Goal: Check status: Check status

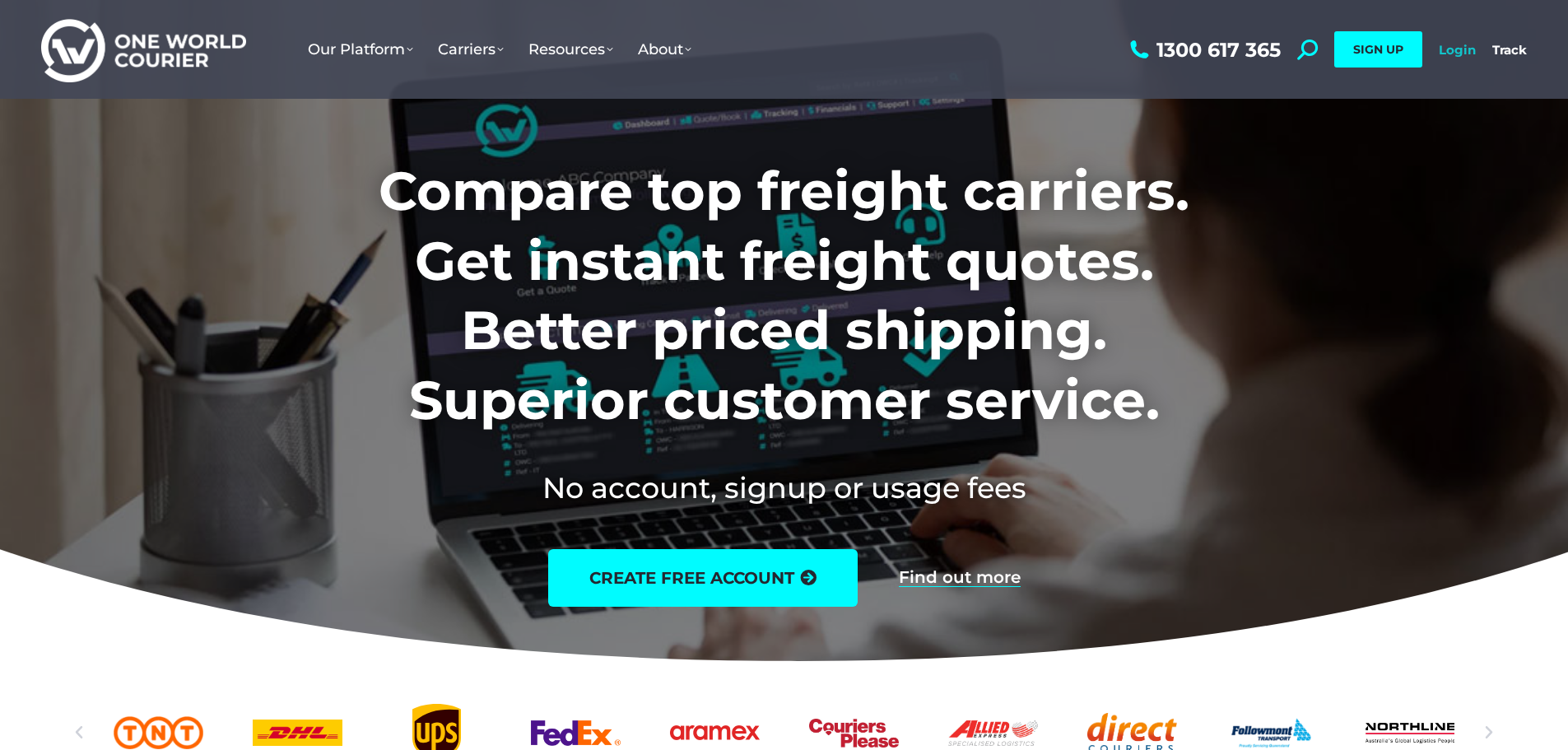
click at [1468, 53] on link "Login" at bounding box center [1457, 50] width 37 height 15
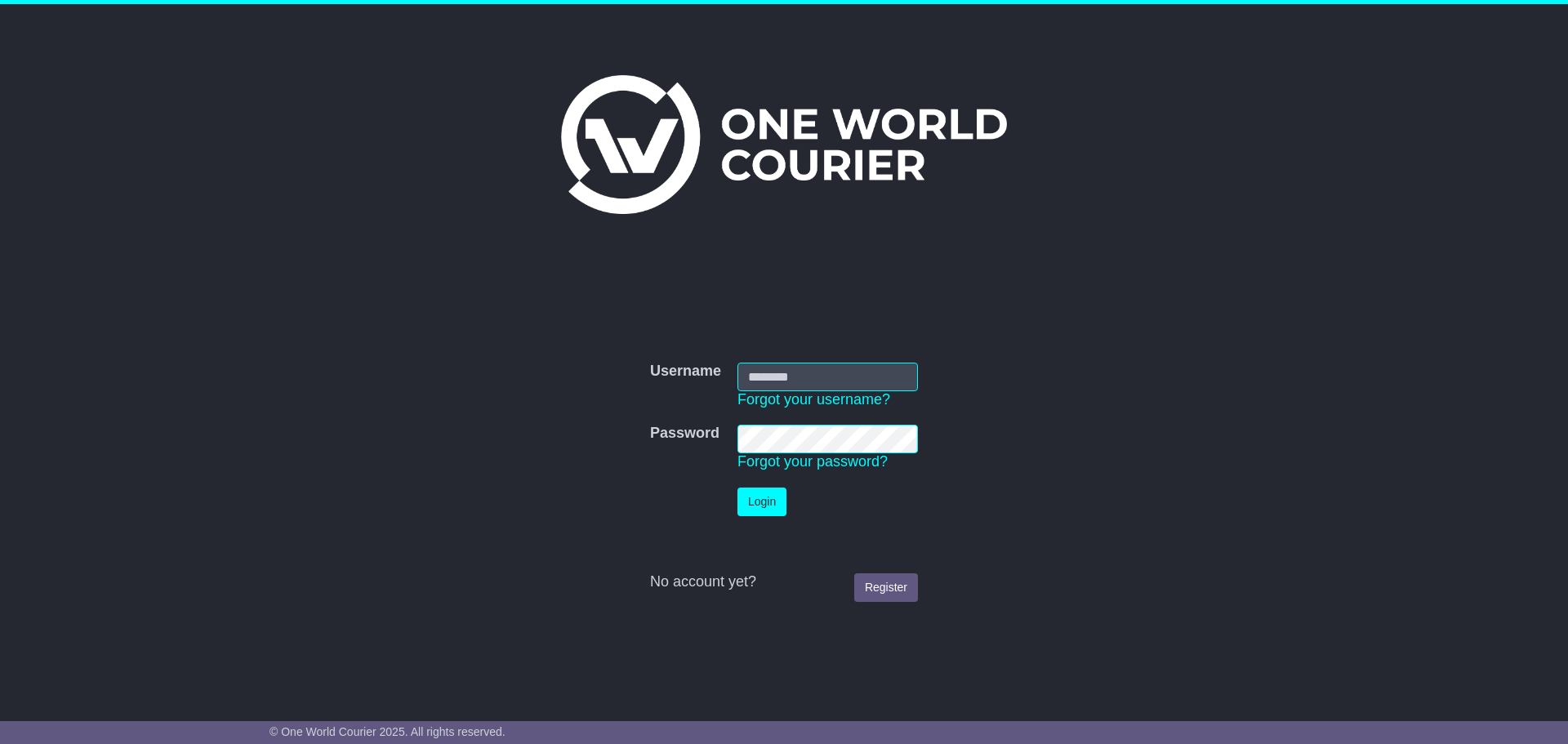
click at [757, 370] on input "Username" at bounding box center [827, 377] width 181 height 29
type input "**********"
click at [774, 507] on button "Login" at bounding box center [762, 502] width 49 height 29
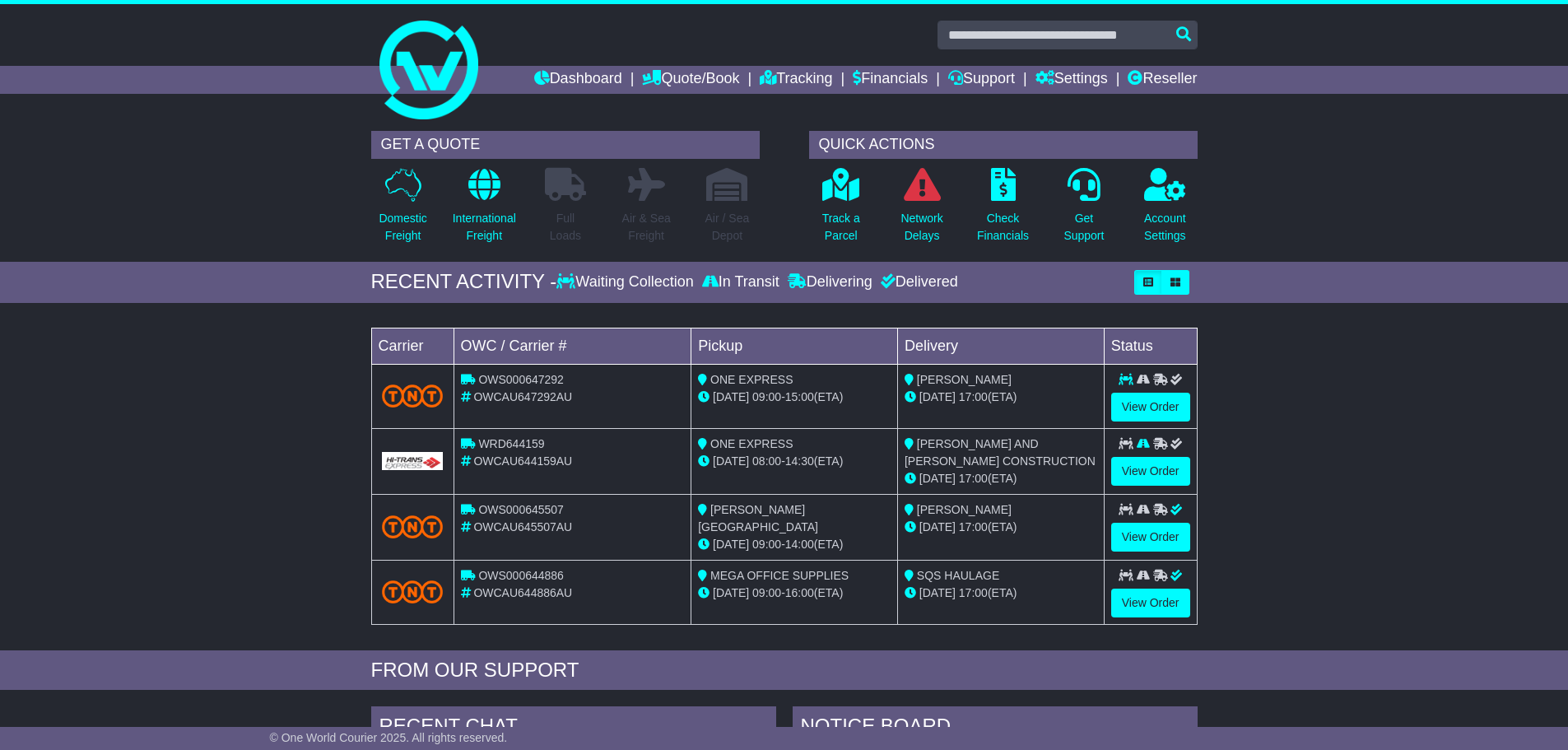
click at [431, 456] on img at bounding box center [413, 460] width 62 height 18
click at [1161, 465] on link "View Order" at bounding box center [1151, 472] width 79 height 29
